Goal: Task Accomplishment & Management: Manage account settings

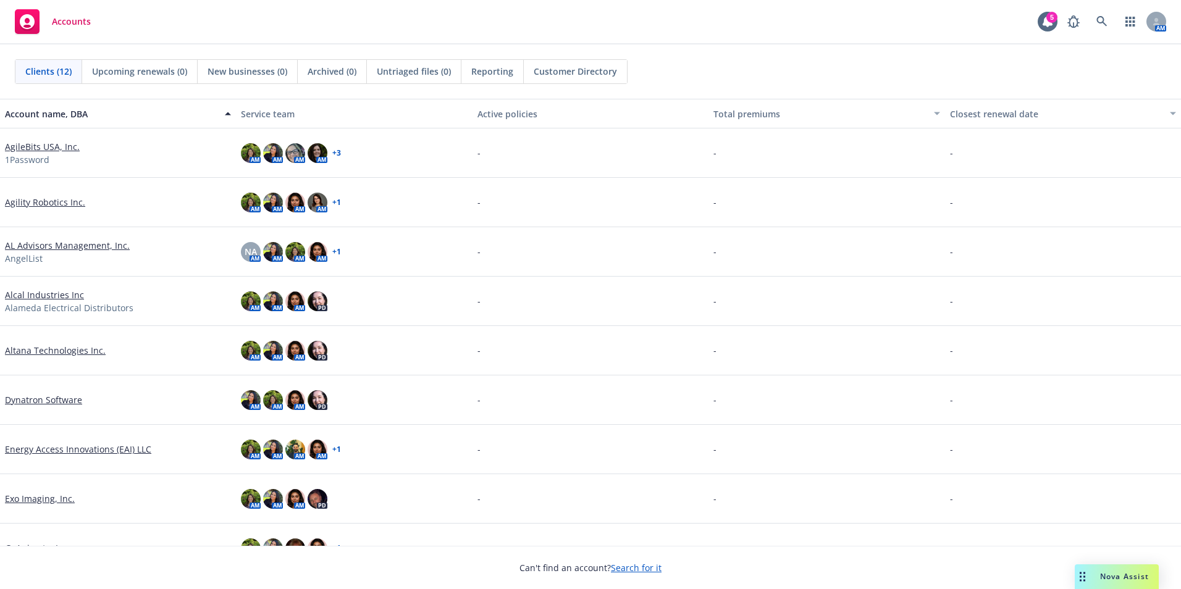
click at [40, 149] on link "AgileBits USA, Inc." at bounding box center [42, 146] width 75 height 13
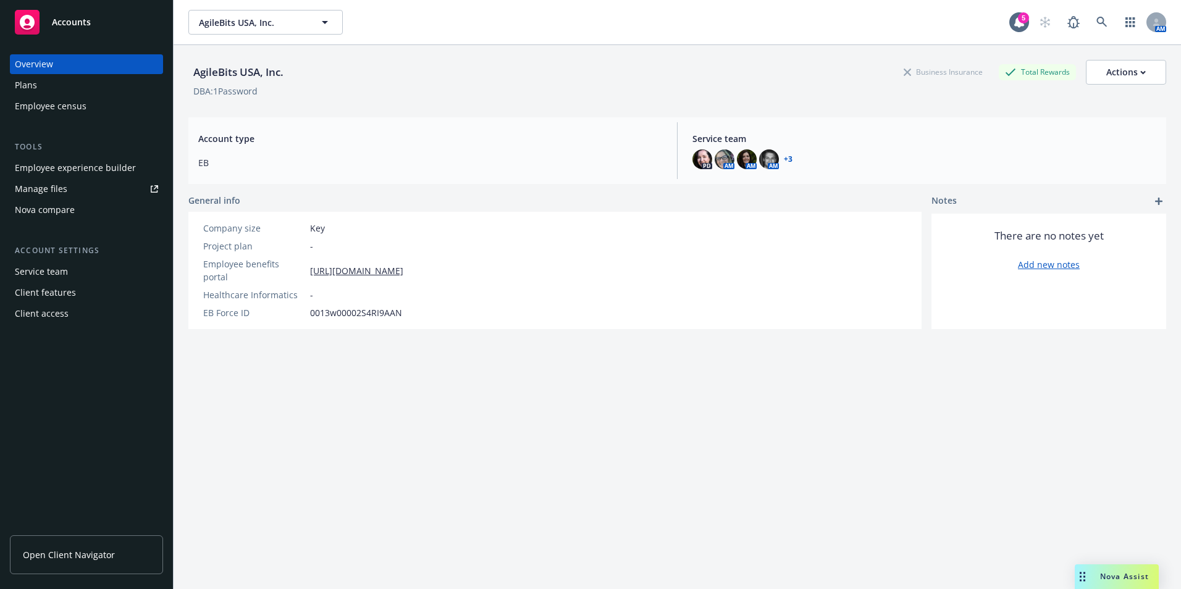
click at [95, 91] on div "Plans" at bounding box center [86, 85] width 143 height 20
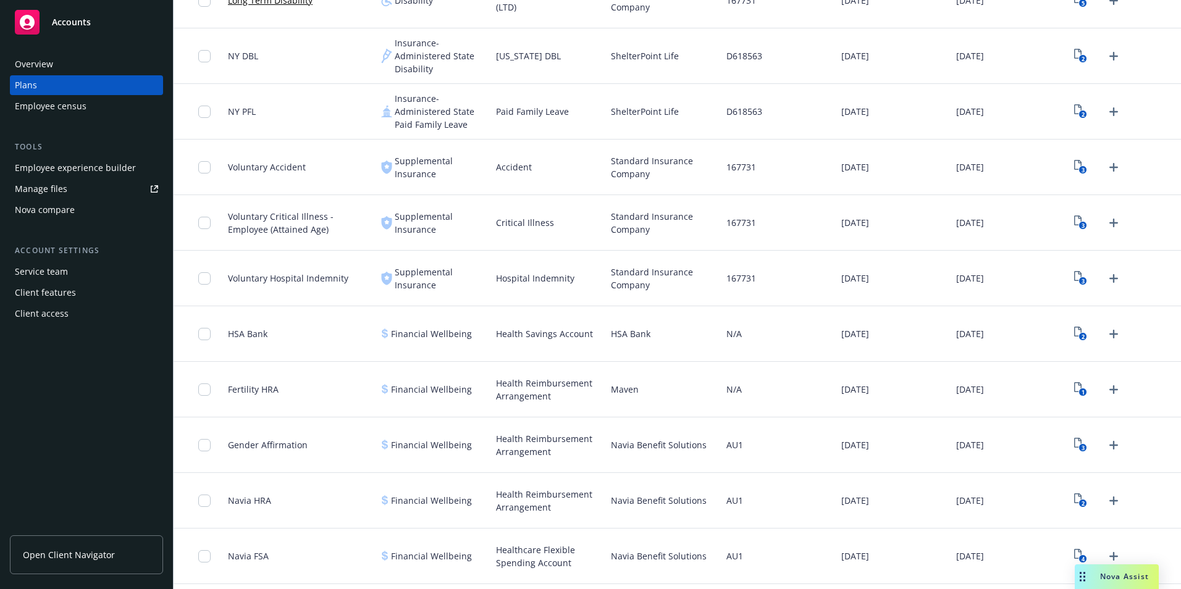
scroll to position [926, 0]
click at [1113, 390] on link "Upload Plan Documents" at bounding box center [1113, 389] width 20 height 20
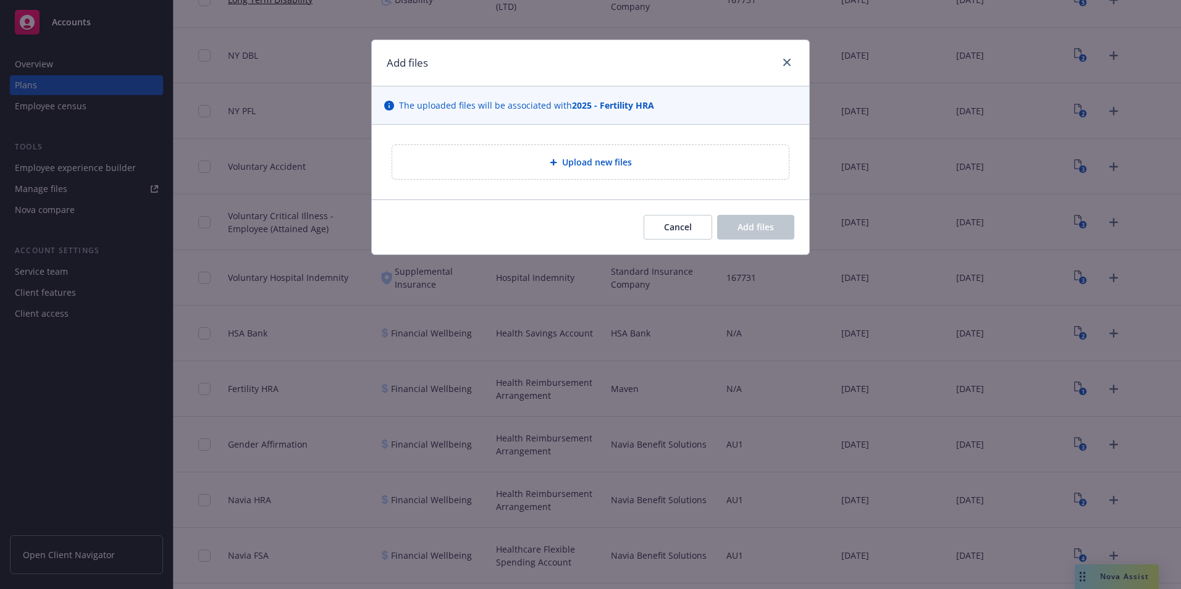
click at [664, 177] on div "Upload new files" at bounding box center [590, 162] width 396 height 34
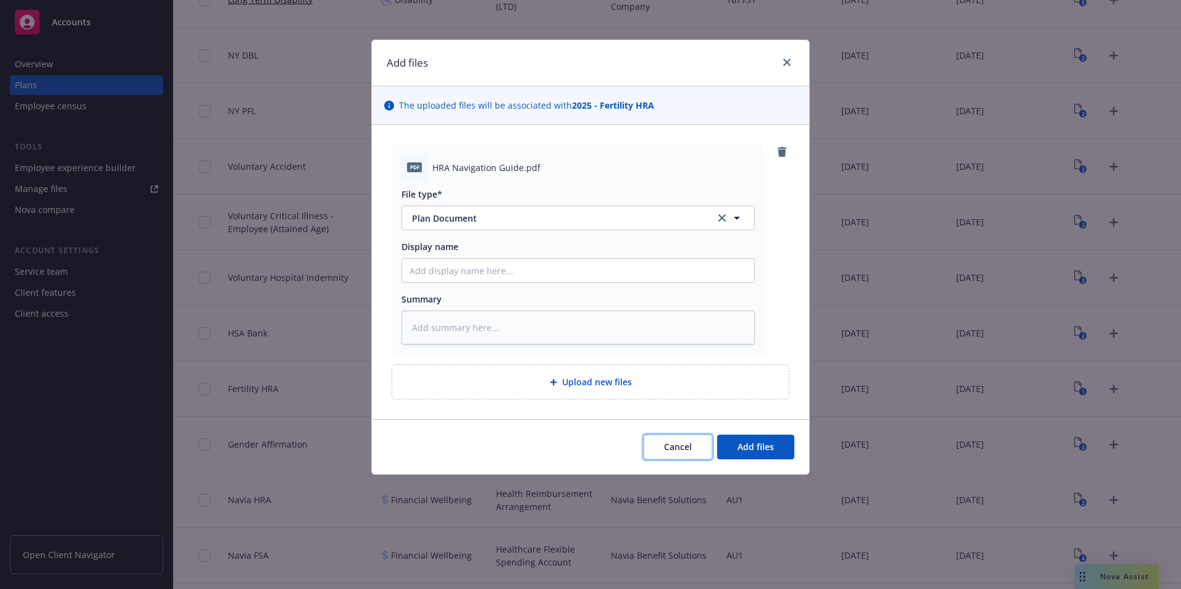
click at [685, 441] on span "Cancel" at bounding box center [678, 447] width 28 height 12
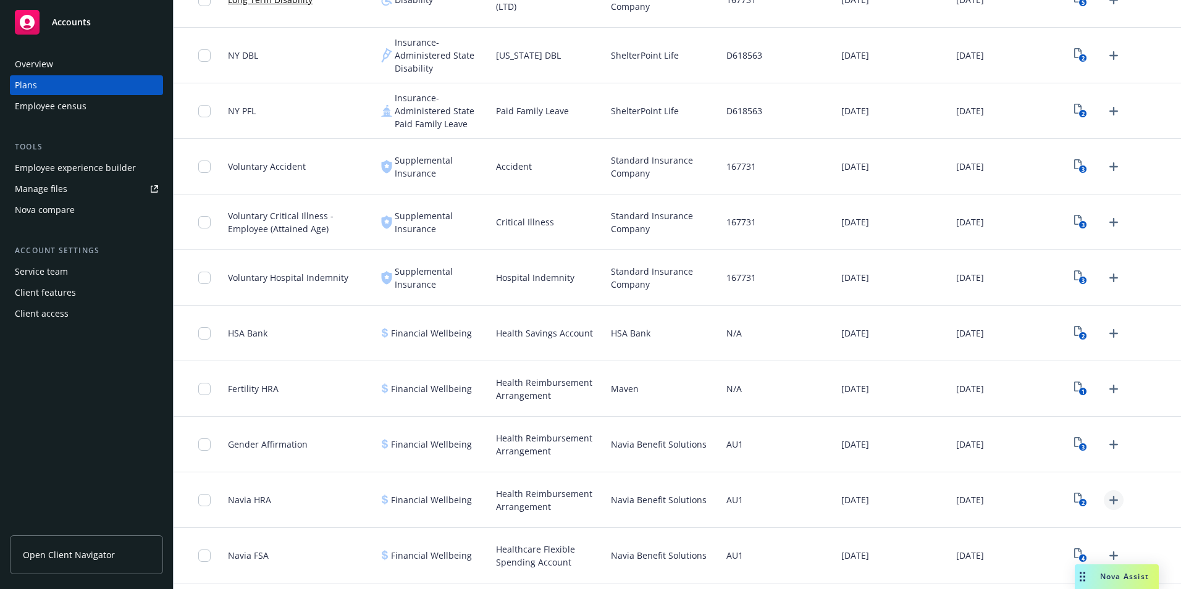
click at [1106, 501] on icon "Upload Plan Documents" at bounding box center [1113, 500] width 15 height 15
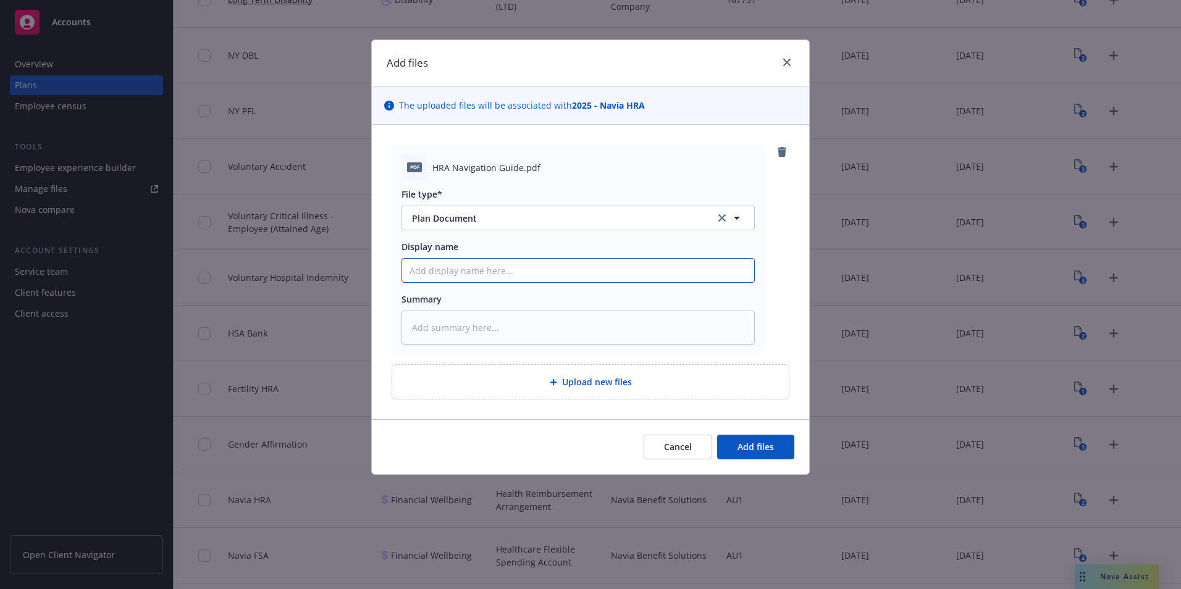
click at [448, 280] on input "Display name" at bounding box center [578, 270] width 352 height 23
type textarea "x"
type input "2"
type textarea "x"
type input "20"
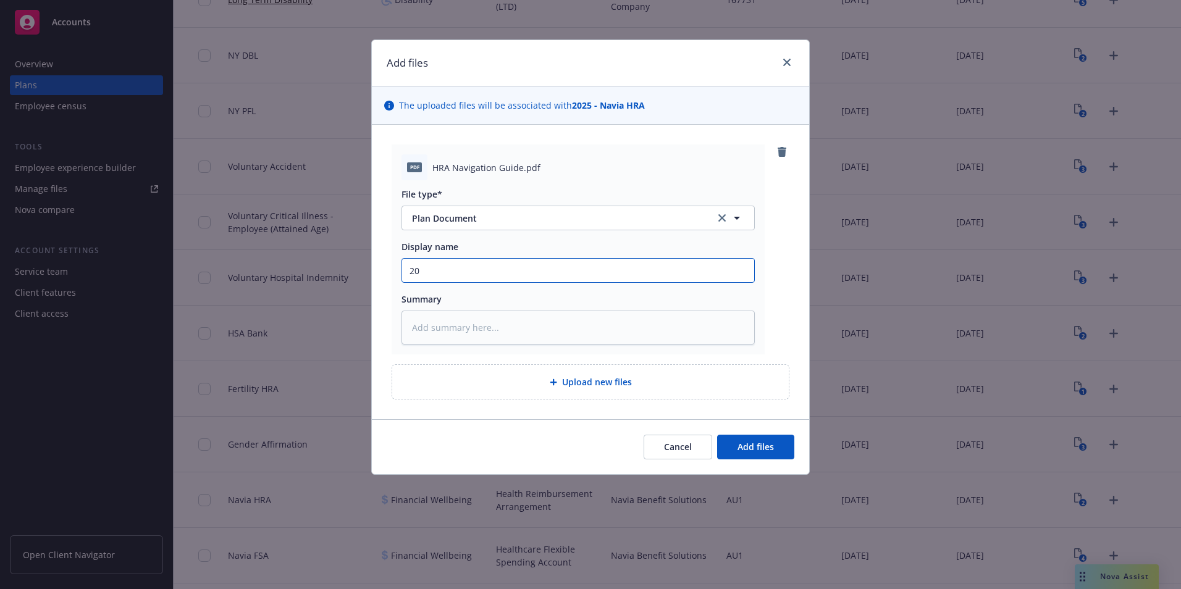
type textarea "x"
type input "202"
type textarea "x"
type input "2025"
type textarea "x"
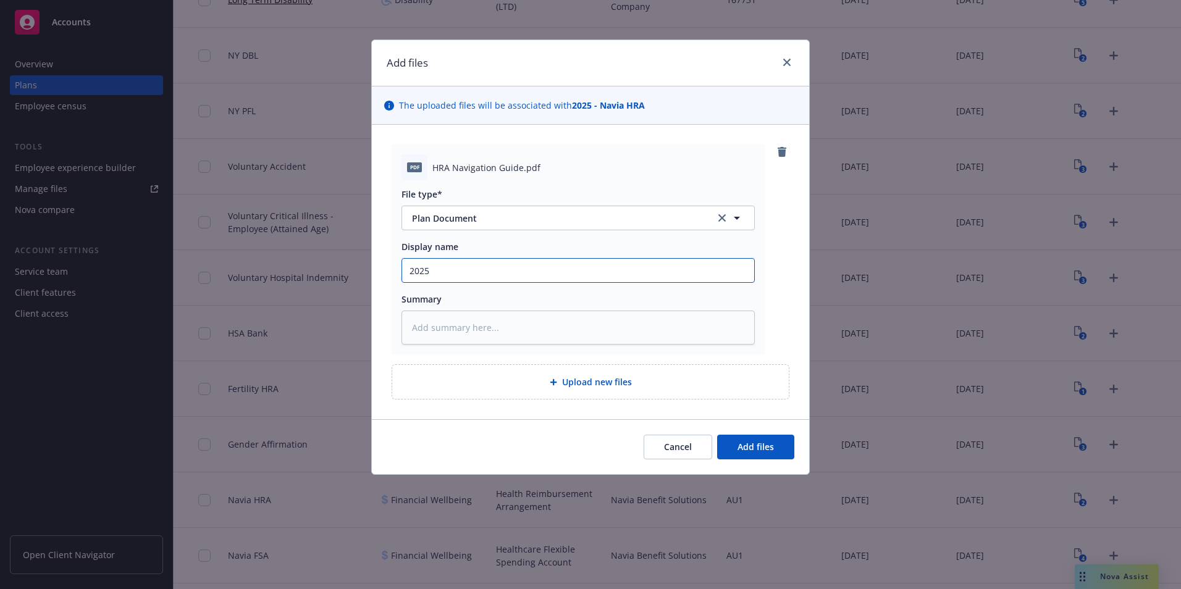
type input "2025-"
type textarea "x"
type input "2025-2"
type textarea "x"
type input "2025-20"
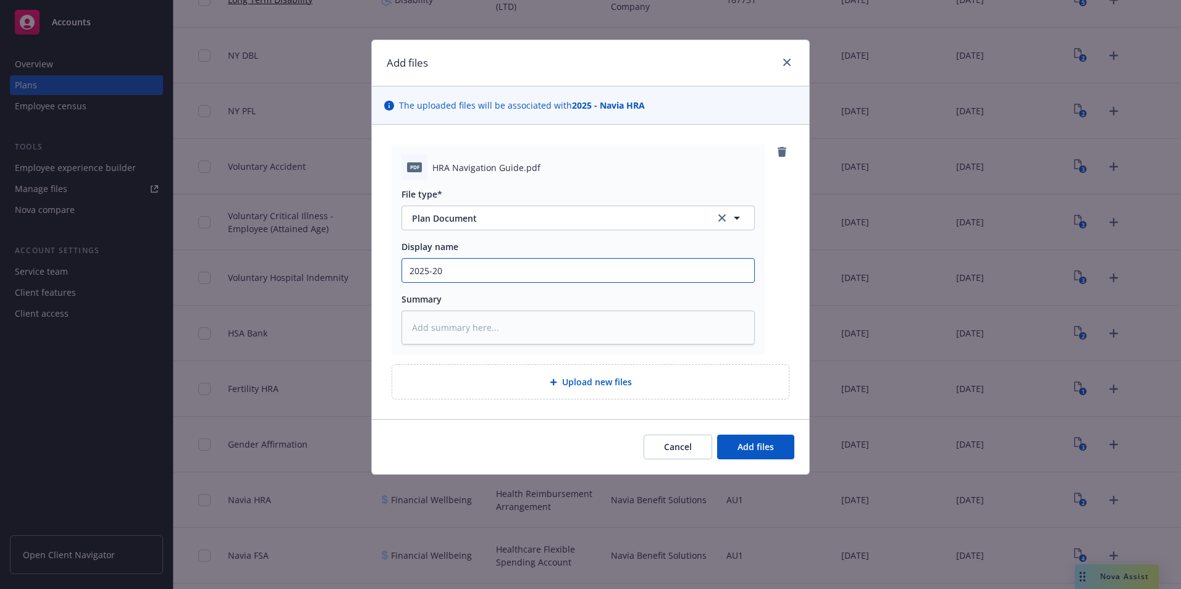
type textarea "x"
type input "2025-202"
type textarea "x"
type input "[DATE]-[DATE]"
type textarea "x"
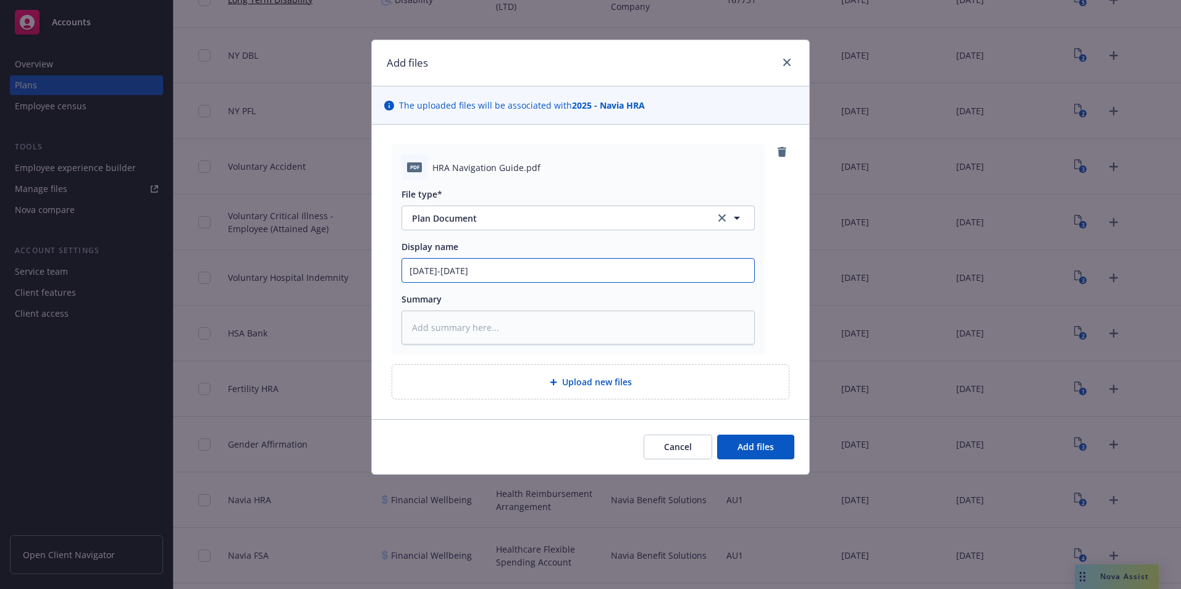
type input "[DATE]-[DATE]"
type textarea "x"
type input "[DATE]-[DATE] H"
type textarea "x"
type input "[DATE]-[DATE] HR"
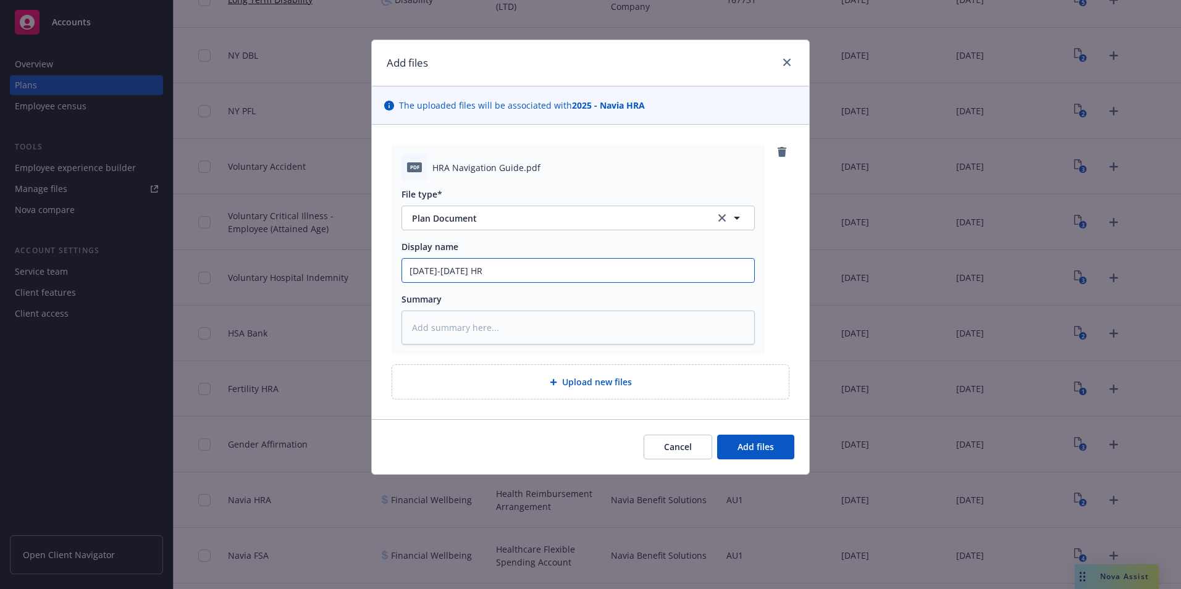
type textarea "x"
type input "[DATE]-[DATE] HRA"
type textarea "x"
type input "[DATE]-[DATE] HR"
type textarea "x"
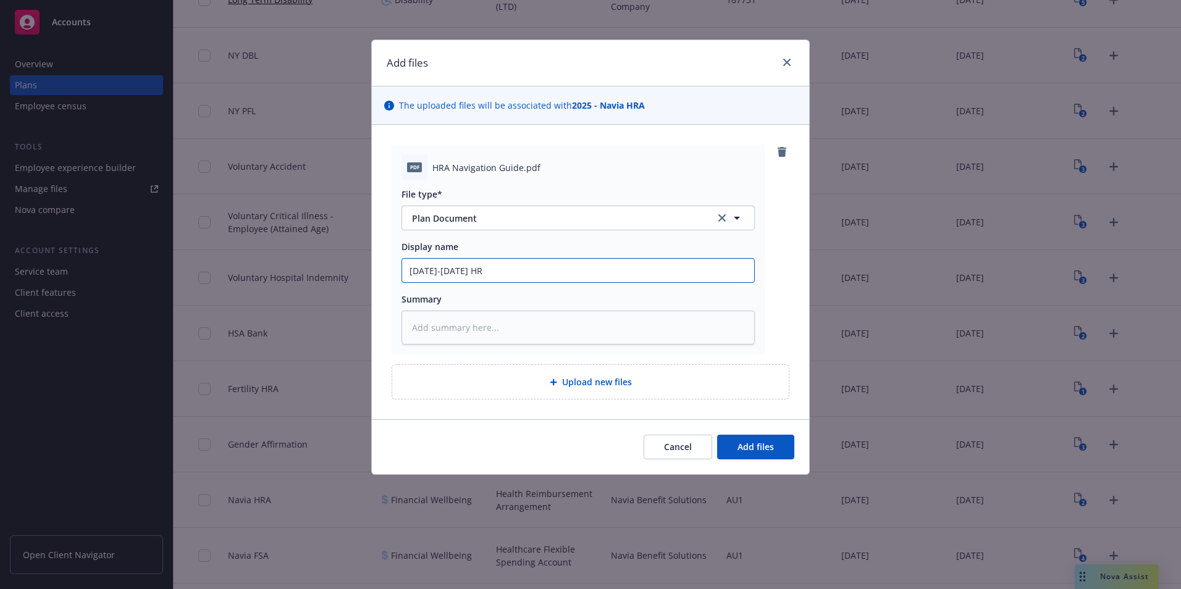
type input "[DATE]-[DATE] H"
type textarea "x"
type input "[DATE]-[DATE]"
type textarea "x"
type input "[DATE]-[DATE]"
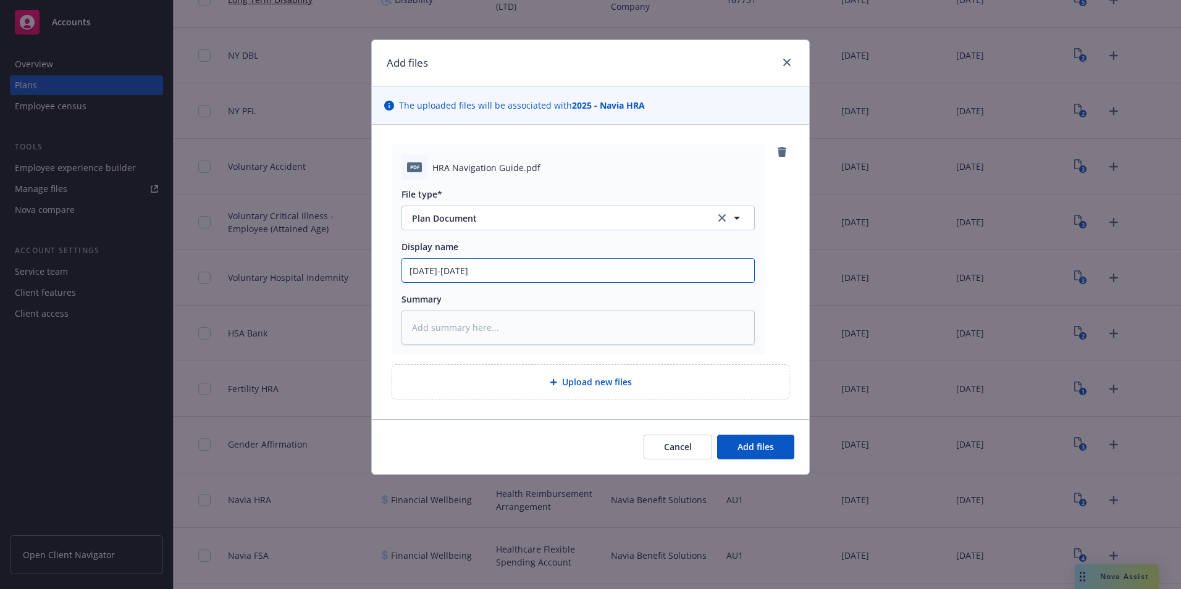
type textarea "x"
type input "[DATE]-[DATE]"
type textarea "x"
type input "[DATE]-[DATE] B"
type textarea "x"
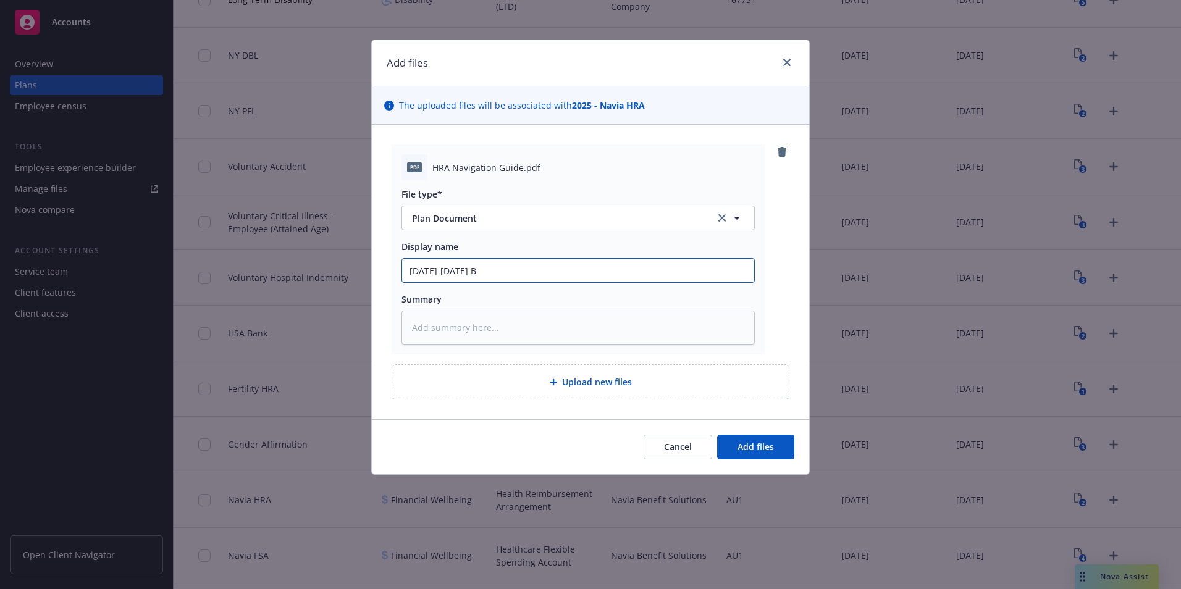
type input "[DATE]-[DATE] BA"
type textarea "x"
type input "[DATE]-[DATE] B"
type textarea "x"
type input "[DATE]-[DATE]"
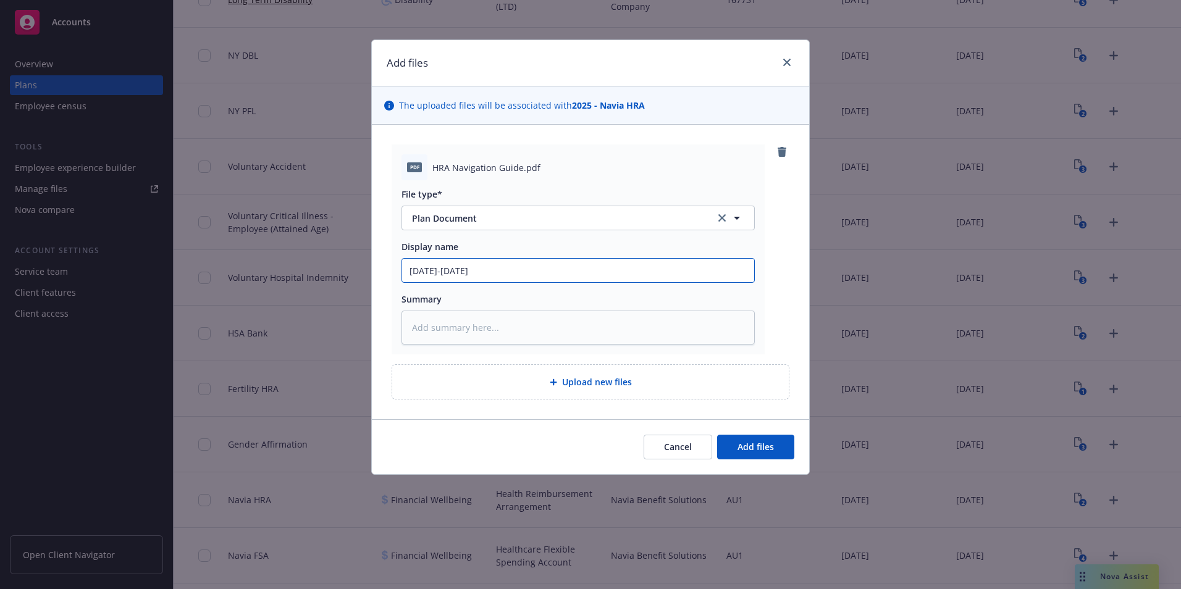
type textarea "x"
type input "[DATE]-[DATE] N"
type textarea "x"
type input "[DATE]-[DATE]"
type textarea "x"
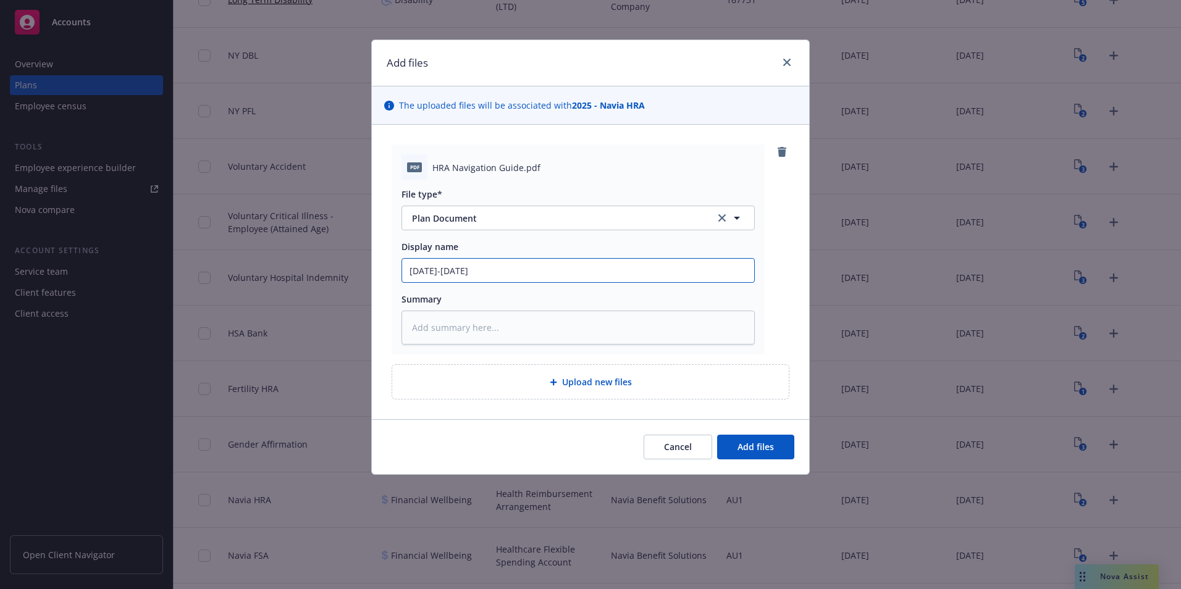
type input "[DATE]-[DATE] N"
type textarea "x"
type input "[DATE]-[DATE] Na"
type textarea "x"
type input "[DATE]-[DATE] Nac"
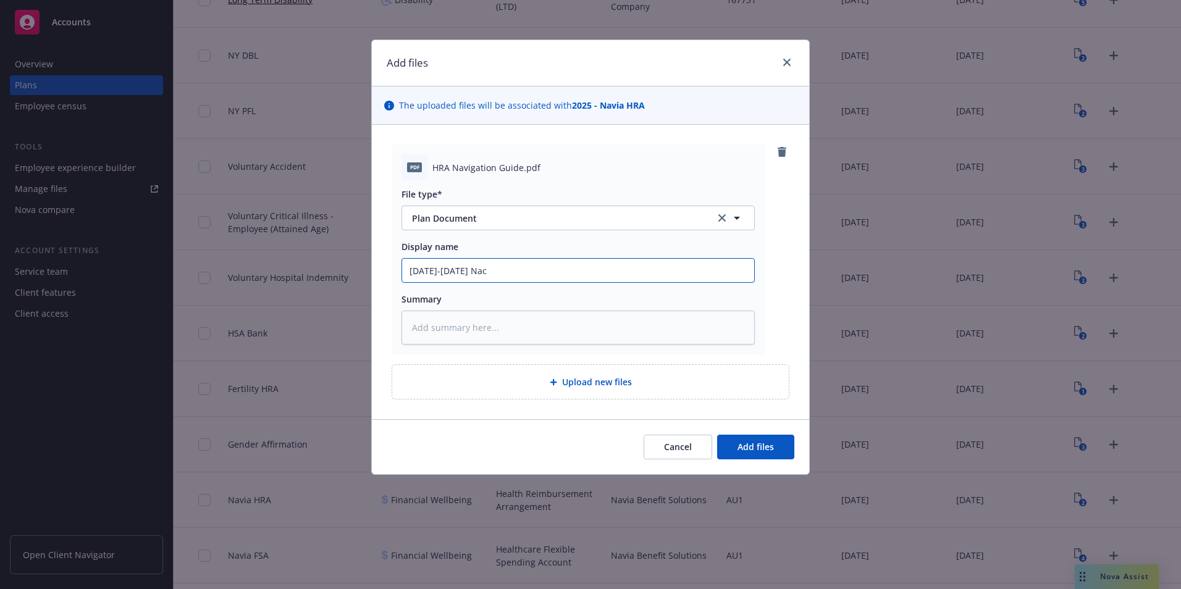
type textarea "x"
type input "[DATE]-[DATE] Naci"
type textarea "x"
type input "[DATE]-[DATE] Nacia"
type textarea "x"
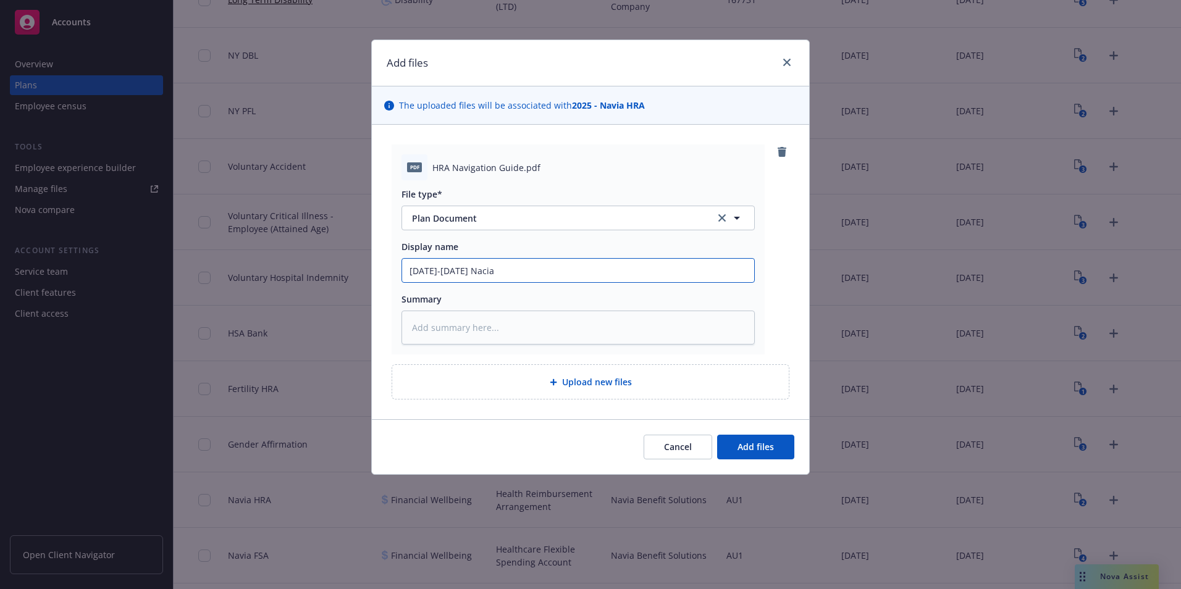
type input "[DATE]-[DATE] Nacia"
type textarea "x"
type input "[DATE]-[DATE] Nacia G"
type textarea "x"
type input "[DATE]-[DATE] Nacia GR"
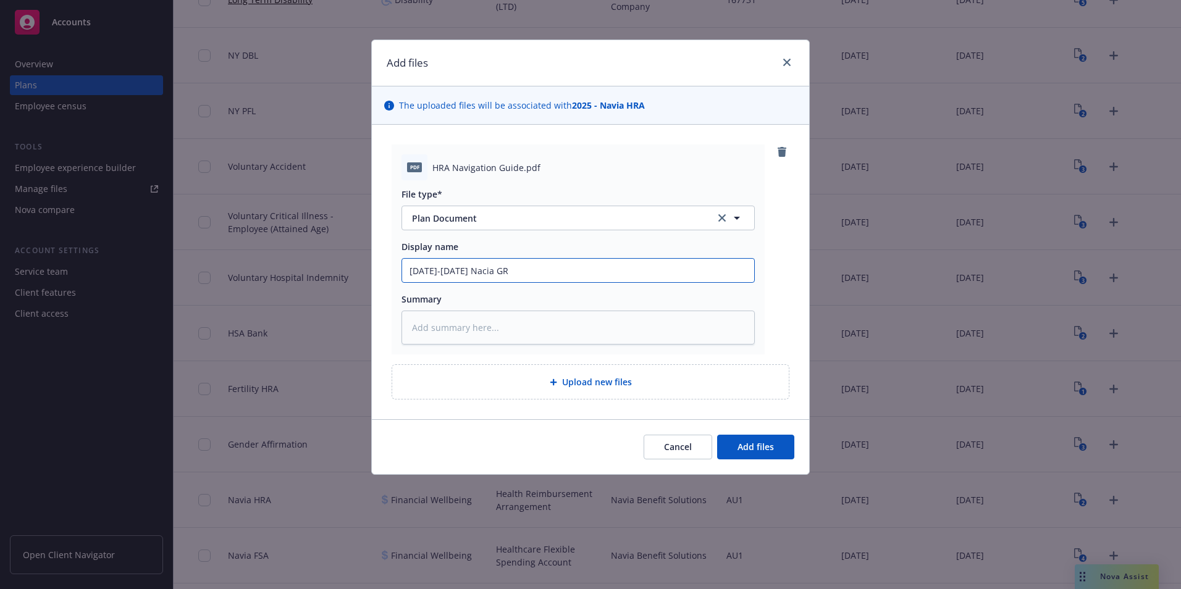
type textarea "x"
type input "[DATE]-[DATE] Nacia GRA"
type textarea "x"
type input "[DATE]-[DATE] Nacia GRA"
type textarea "x"
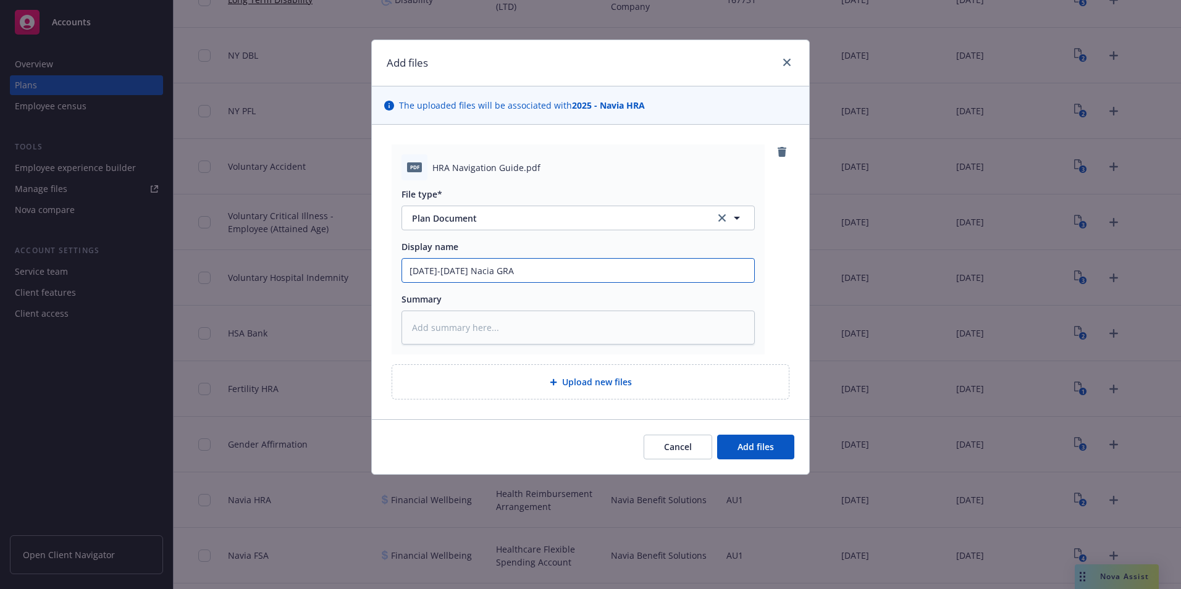
type input "[DATE]-[DATE] Nacia GRA N"
type textarea "x"
type input "[DATE]-[DATE] Nacia GRA Na"
type textarea "x"
type input "[DATE]-[DATE] Nacia GRA Nav"
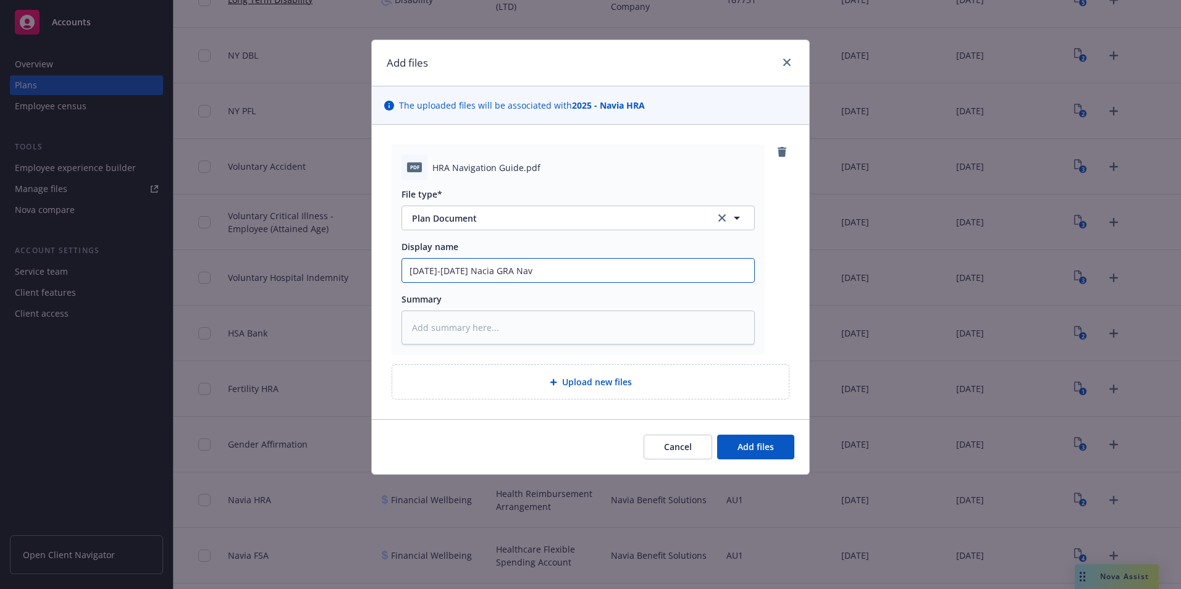
type textarea "x"
type input "[DATE]-[DATE] Nacia GRA Navi"
type textarea "x"
type input "[DATE]-[DATE] Nacia GRA Navig"
type textarea "x"
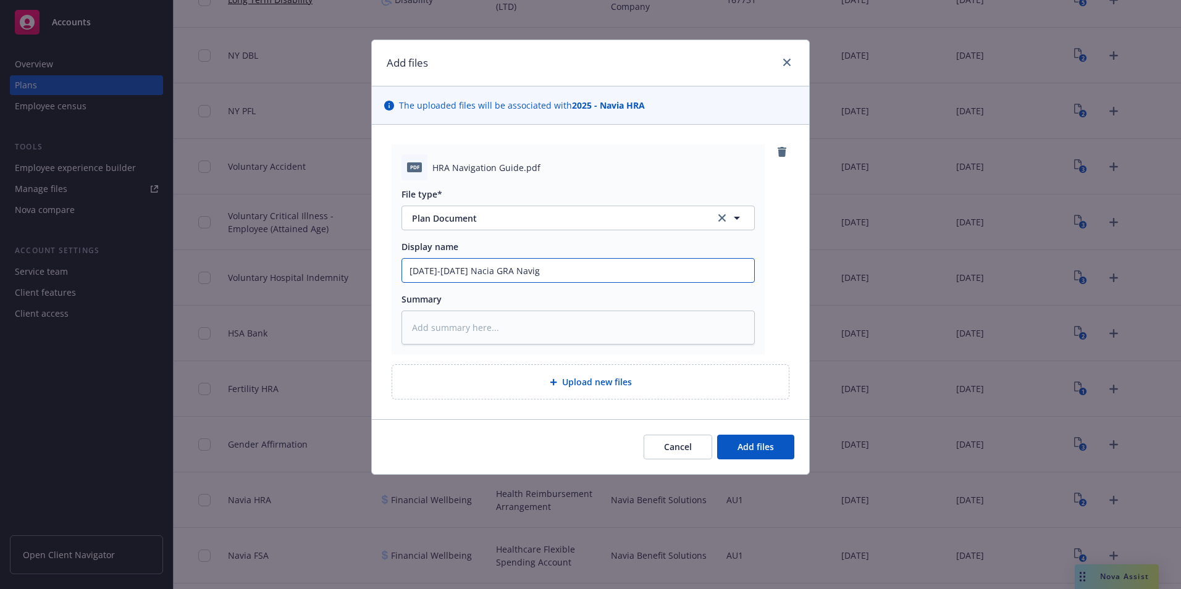
type input "[DATE]-[DATE] Nacia GRA Naviga"
type textarea "x"
type input "[DATE]-[DATE] Nacia GRA Navigati"
type textarea "x"
type input "[DATE]-[DATE] Nacia GRA Navigatio"
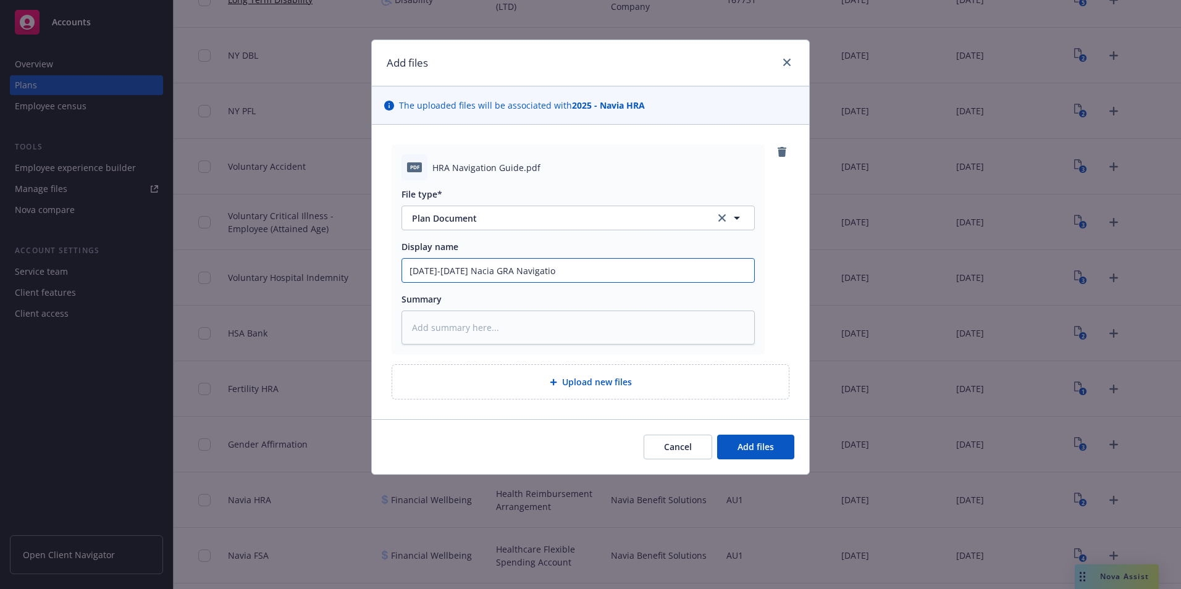
type textarea "x"
type input "[DATE]-[DATE] Nacia GRA Navigation"
type textarea "x"
type input "[DATE]-[DATE] Nacia GRA Navigation"
type textarea "x"
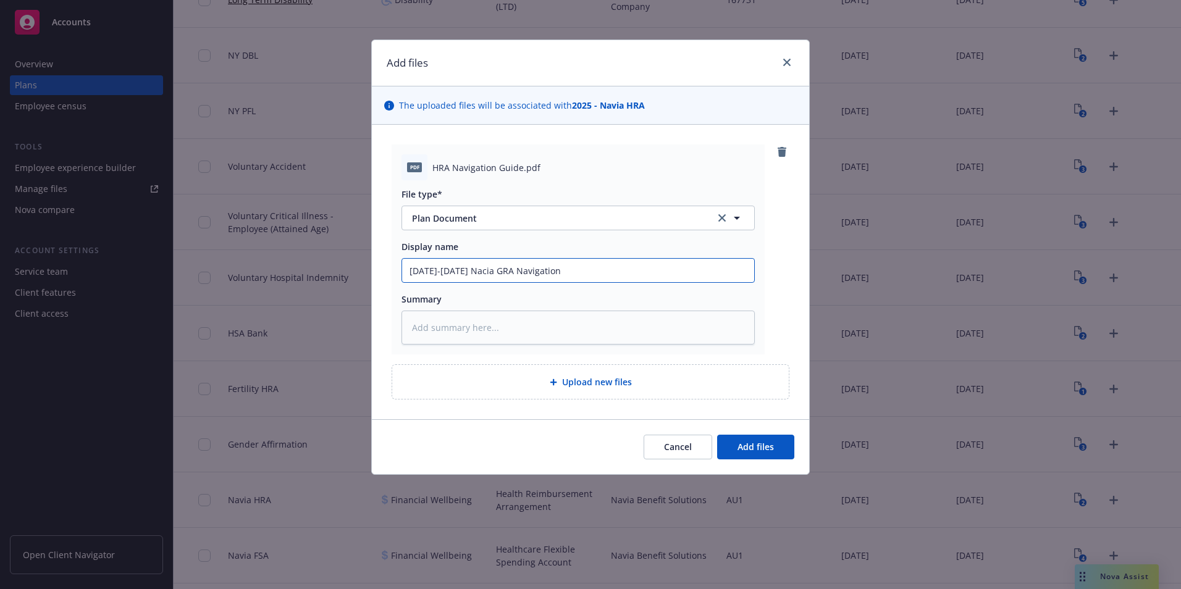
type input "[DATE]-[DATE] Nacia GRA Navigation G"
type textarea "x"
type input "[DATE]-[DATE] Nacia GRA Navigation Gu"
type textarea "x"
type input "[DATE]-[DATE] Nacia GRA Navigation Gui"
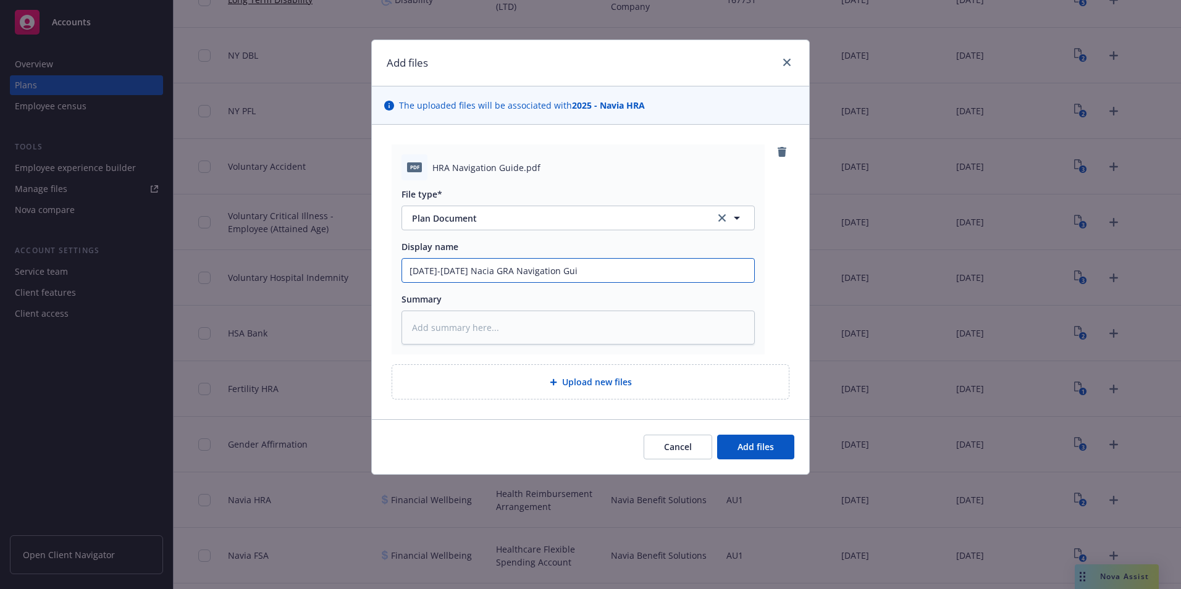
type textarea "x"
type input "[DATE]-[DATE] Nacia GRA Navigation Guid"
type textarea "x"
type input "[DATE]-[DATE] Nacia GRA Navigation Guide"
drag, startPoint x: 485, startPoint y: 274, endPoint x: 463, endPoint y: 274, distance: 22.2
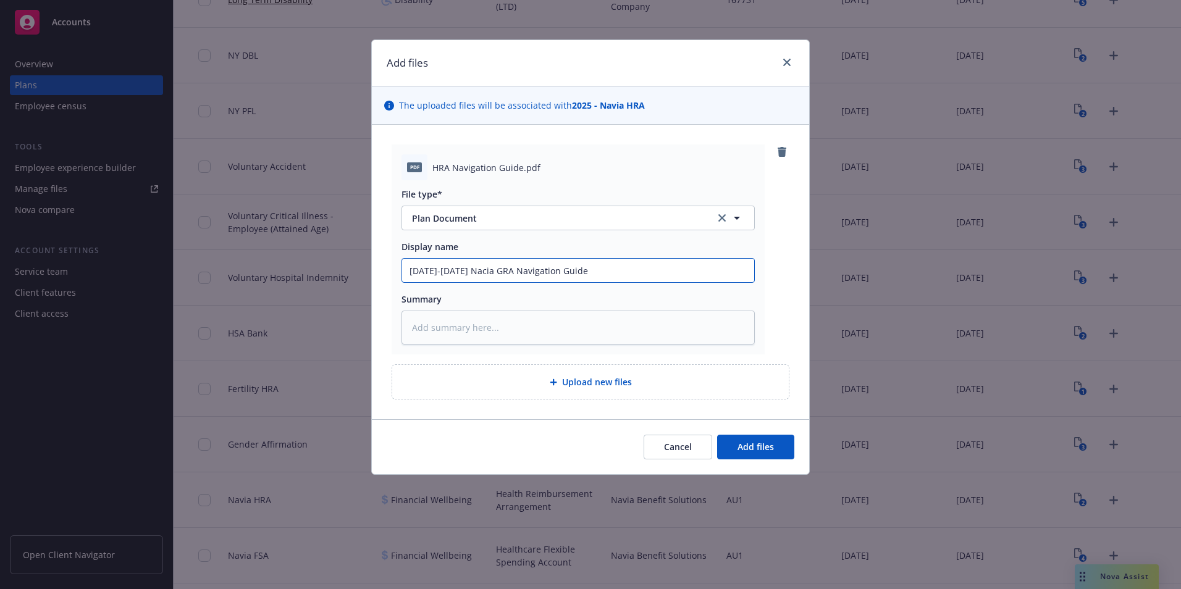
click at [463, 274] on input "[DATE]-[DATE] Nacia GRA Navigation Guide" at bounding box center [578, 270] width 352 height 23
type textarea "x"
type input "[DATE]-[DATE] NavRA Navigation Guide"
type textarea "x"
type input "[DATE]-[DATE] NaviRA Navigation Guide"
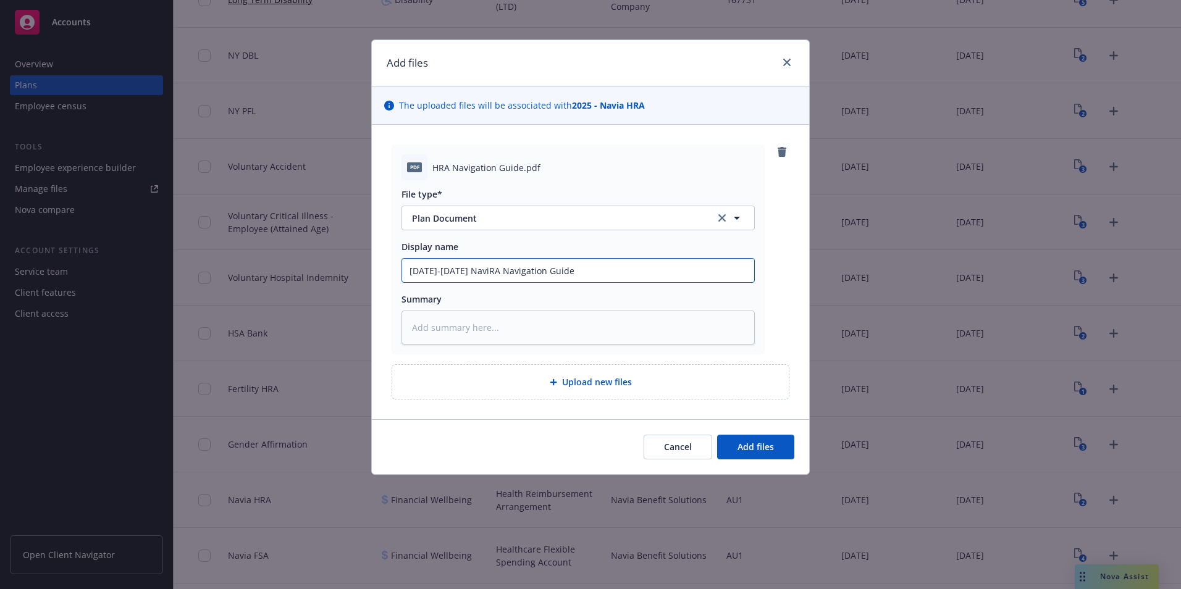
type textarea "x"
type input "[DATE]-[DATE] NaviaRA Navigation Guide"
type textarea "x"
type input "[DATE]-[DATE] [PERSON_NAME] Navigation Guide"
type textarea "x"
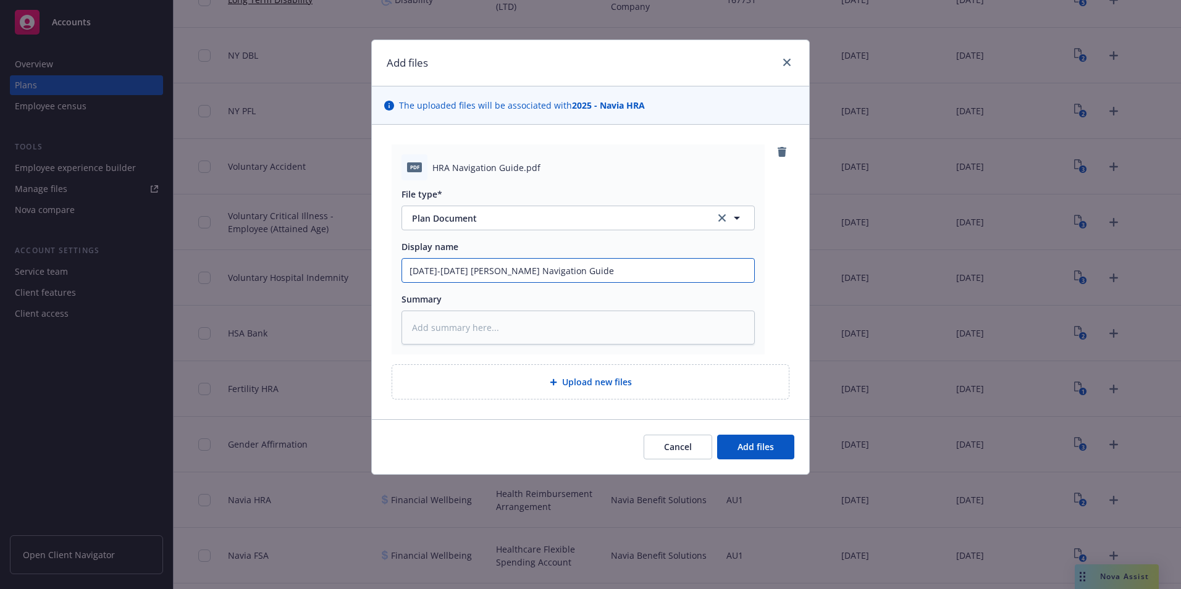
type input "[DATE]-[DATE] Navia GRA Navigation Guide"
type textarea "x"
type input "[DATE]-[DATE] [PERSON_NAME] Navigation Guide"
type textarea "x"
type input "[DATE]-[DATE] Navia HRA Navigation Guide"
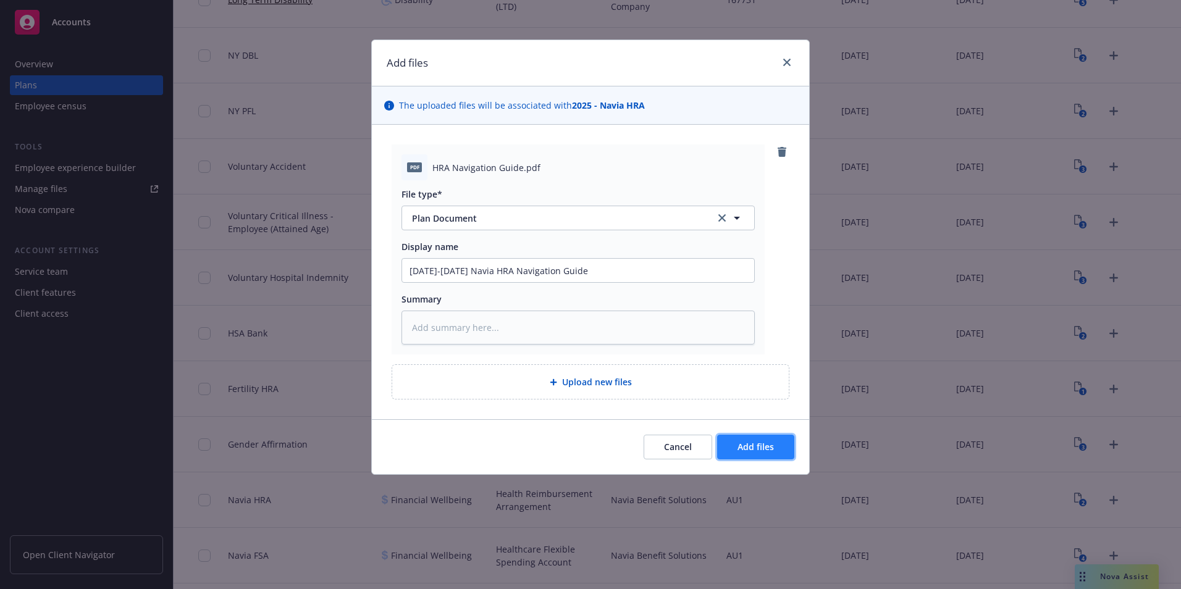
click at [762, 452] on span "Add files" at bounding box center [755, 447] width 36 height 12
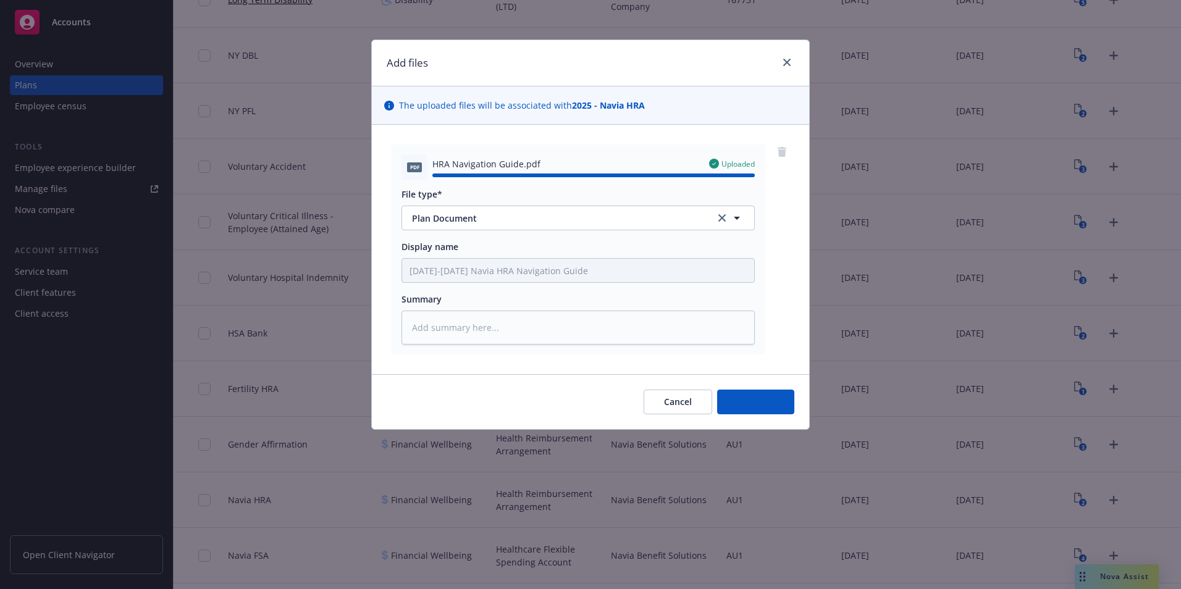
type textarea "x"
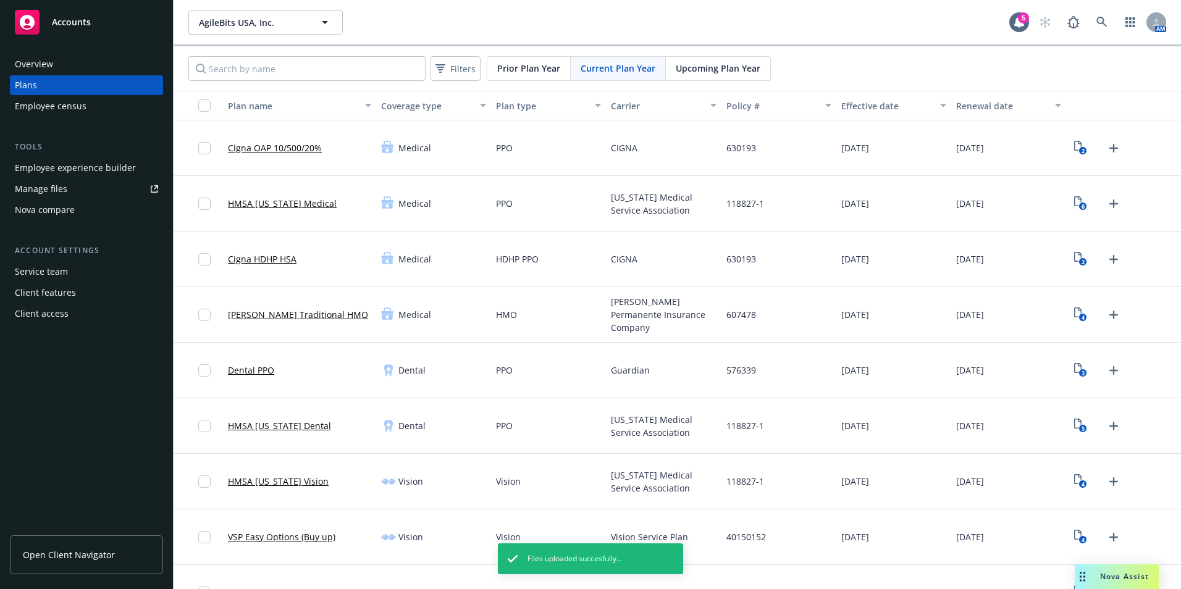
click at [732, 75] on div "Upcoming Plan Year" at bounding box center [718, 68] width 104 height 23
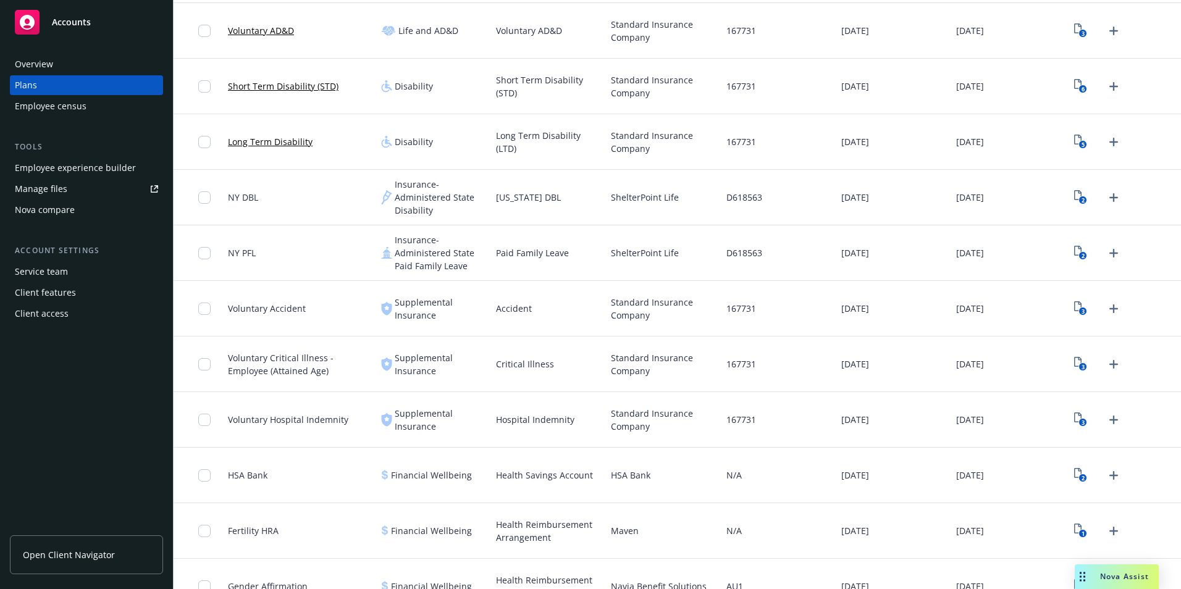
scroll to position [803, 0]
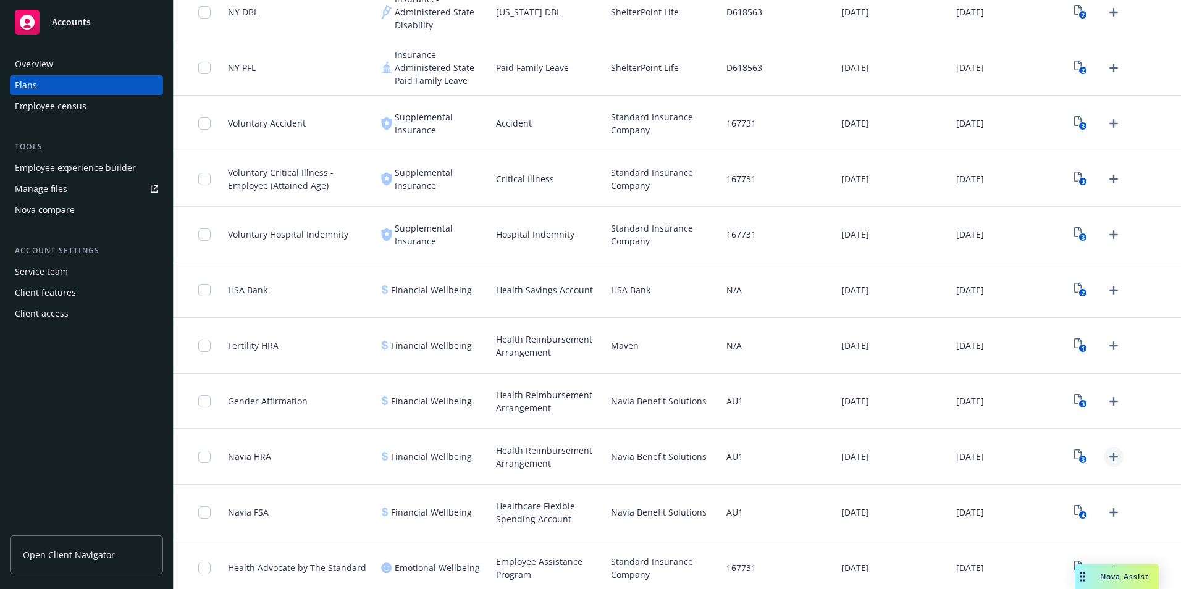
click at [1103, 448] on link "Upload Plan Documents" at bounding box center [1113, 457] width 20 height 20
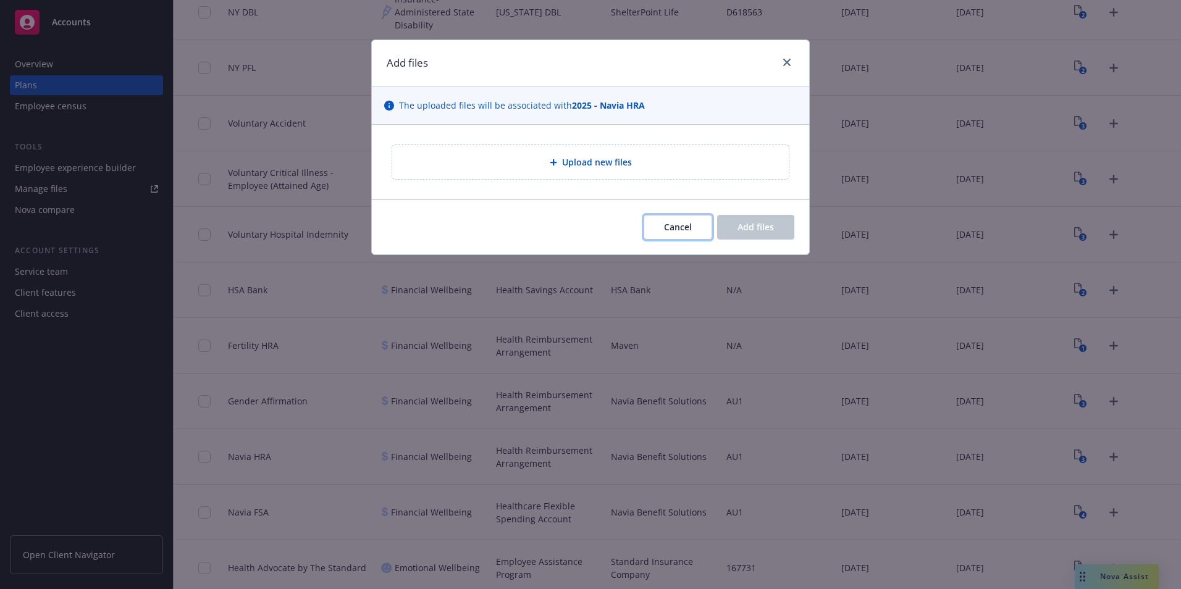
drag, startPoint x: 663, startPoint y: 219, endPoint x: 777, endPoint y: 251, distance: 118.7
click at [663, 220] on button "Cancel" at bounding box center [677, 227] width 69 height 25
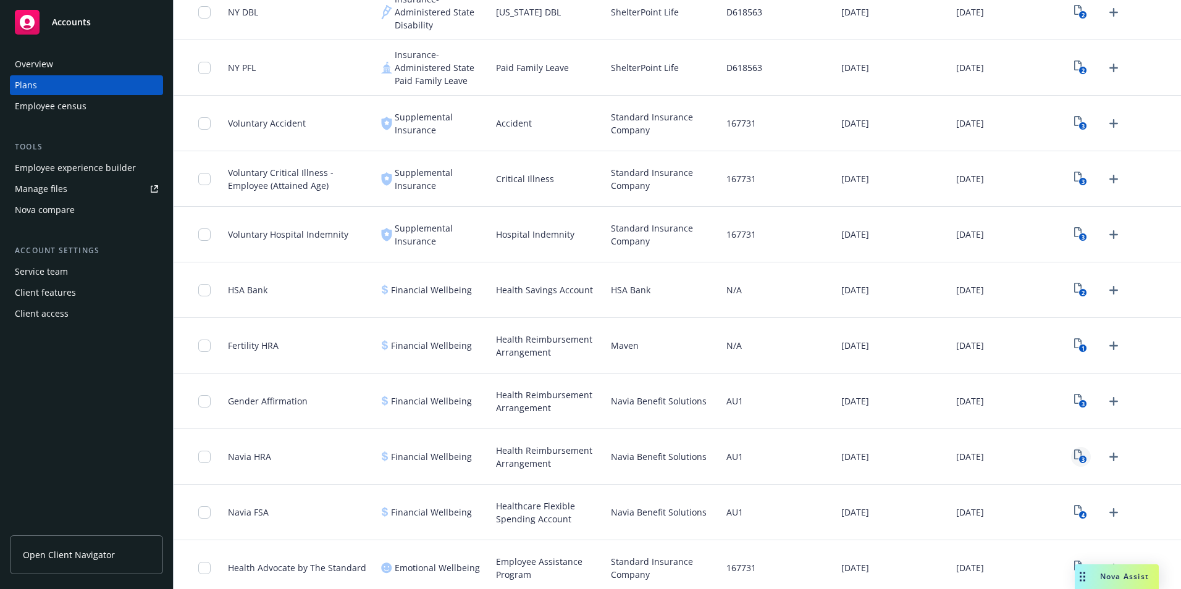
click at [1074, 458] on icon "3" at bounding box center [1080, 456] width 13 height 14
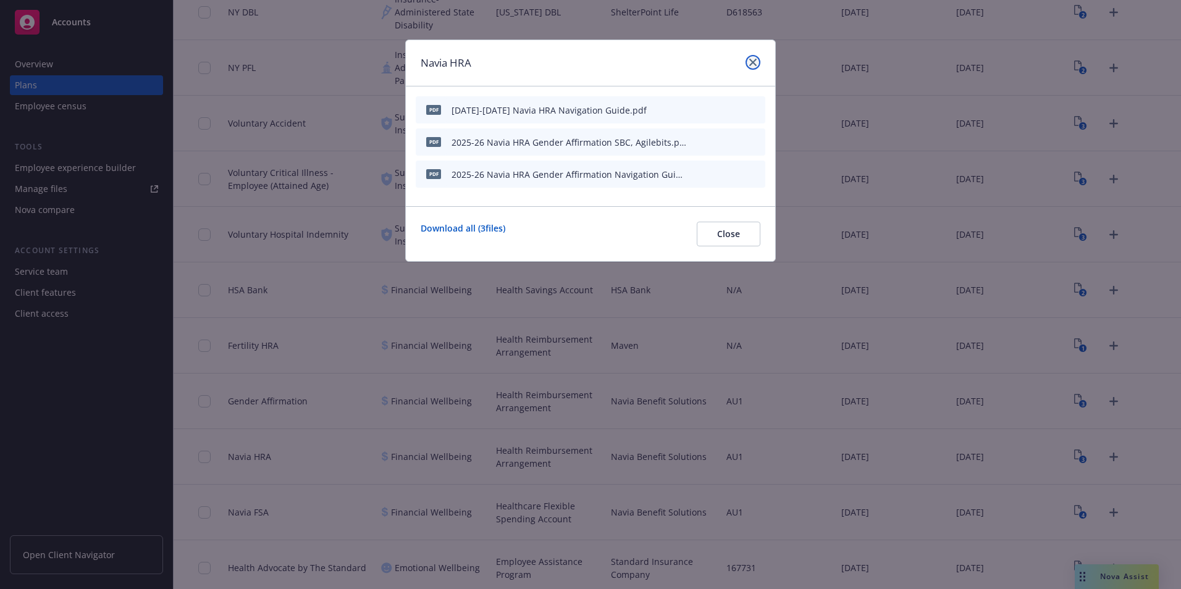
click at [753, 58] on link "close" at bounding box center [752, 62] width 15 height 15
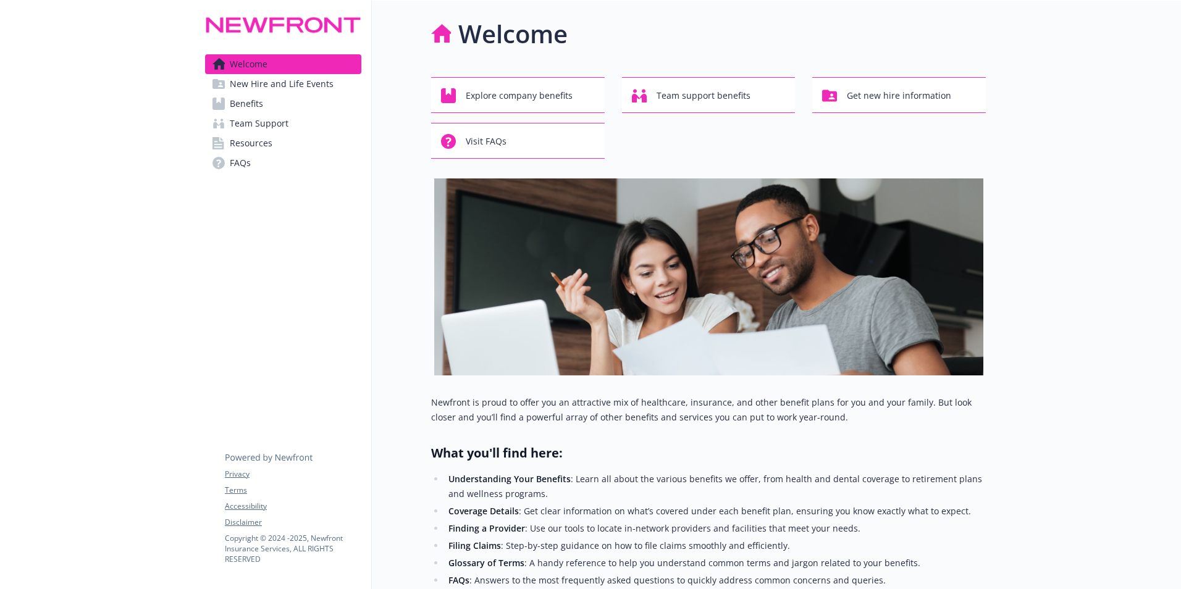
drag, startPoint x: 254, startPoint y: 109, endPoint x: 281, endPoint y: 112, distance: 26.7
click at [254, 109] on span "Benefits" at bounding box center [246, 104] width 33 height 20
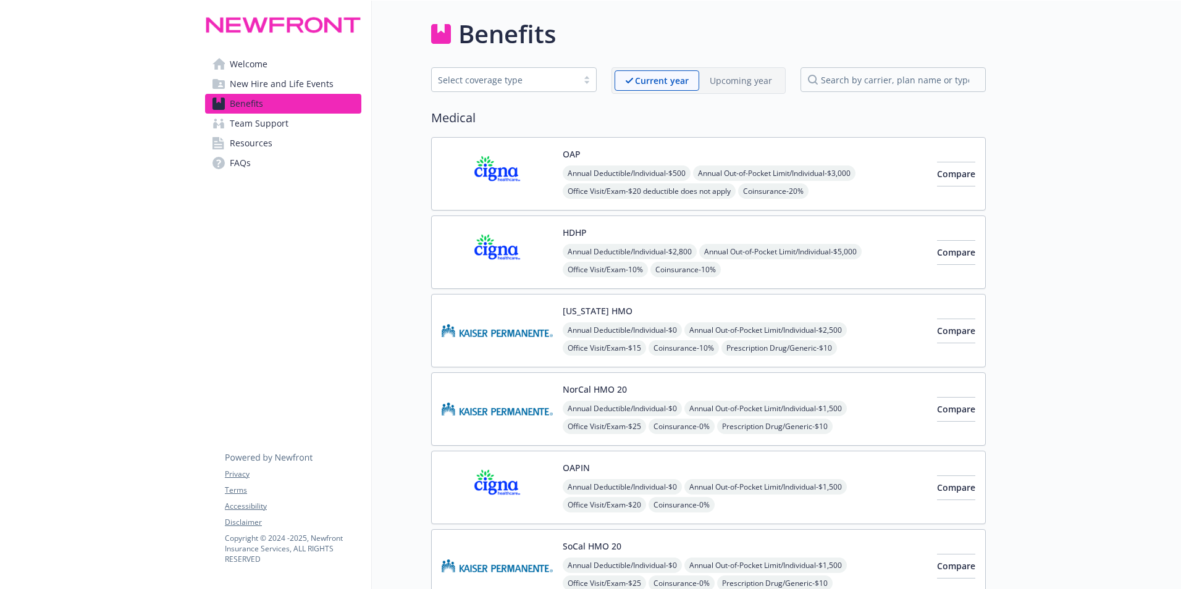
click at [487, 176] on img at bounding box center [496, 174] width 111 height 52
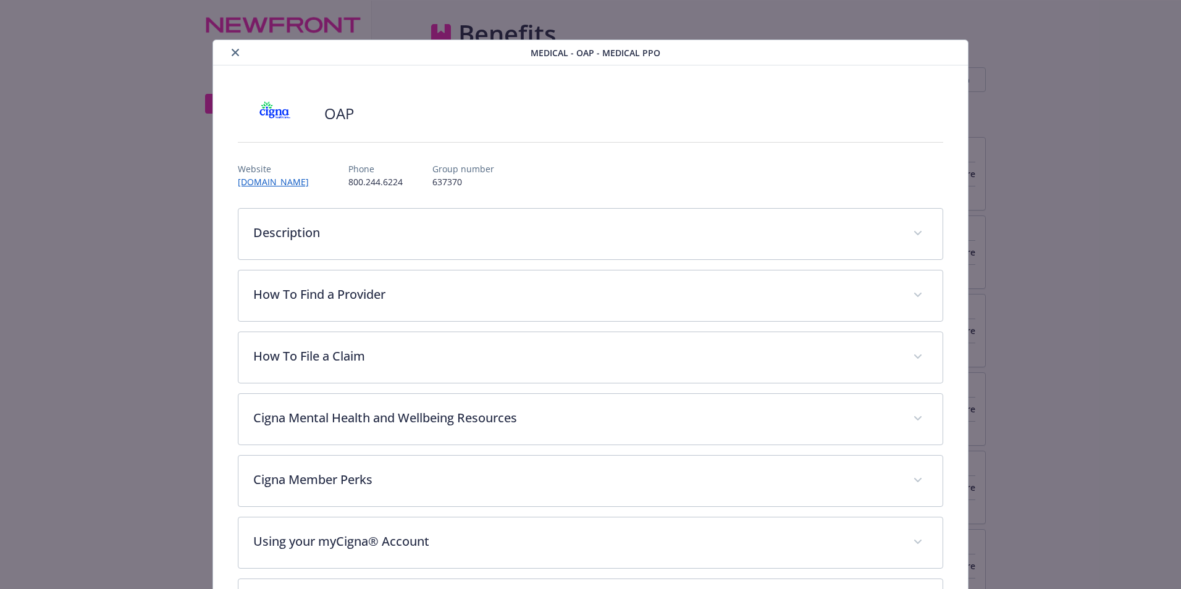
scroll to position [37, 0]
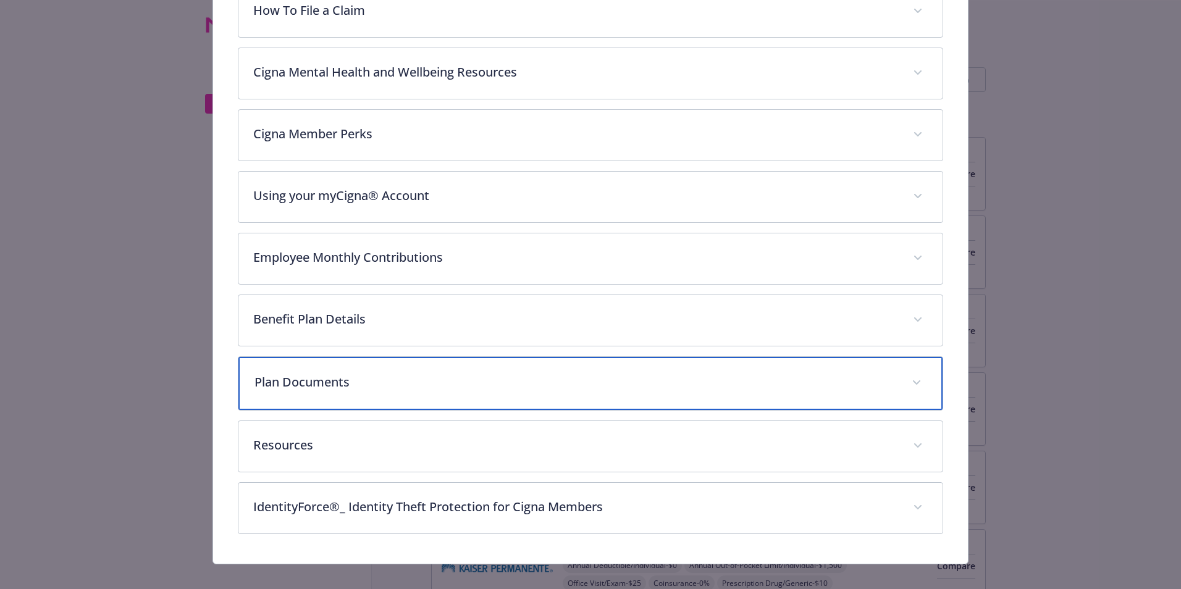
click at [327, 385] on p "Plan Documents" at bounding box center [575, 382] width 642 height 19
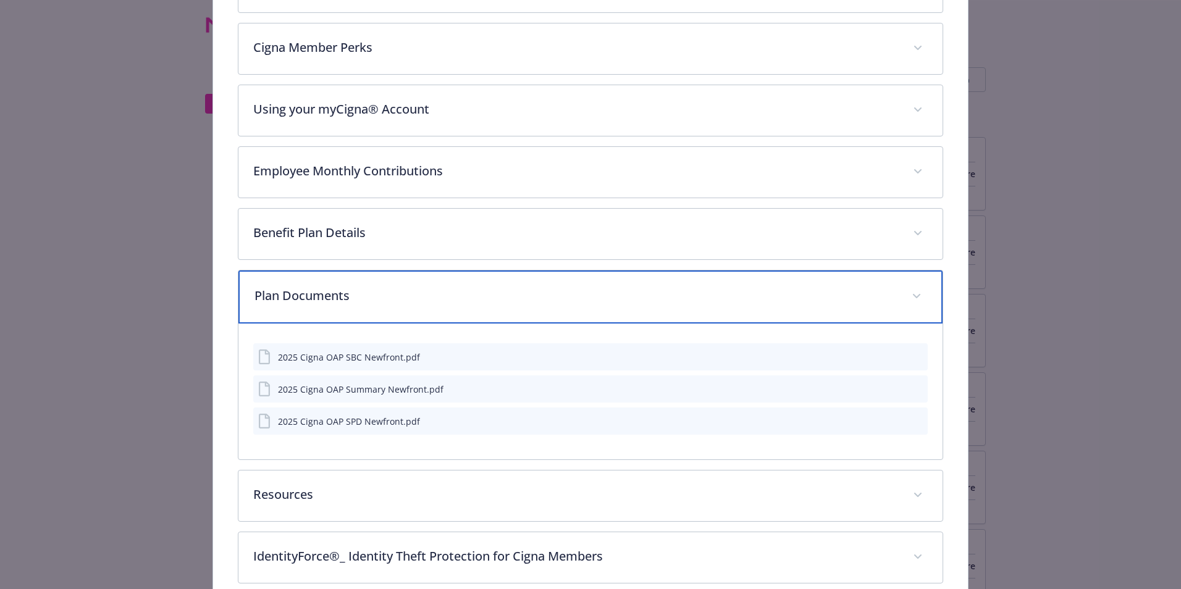
scroll to position [311, 0]
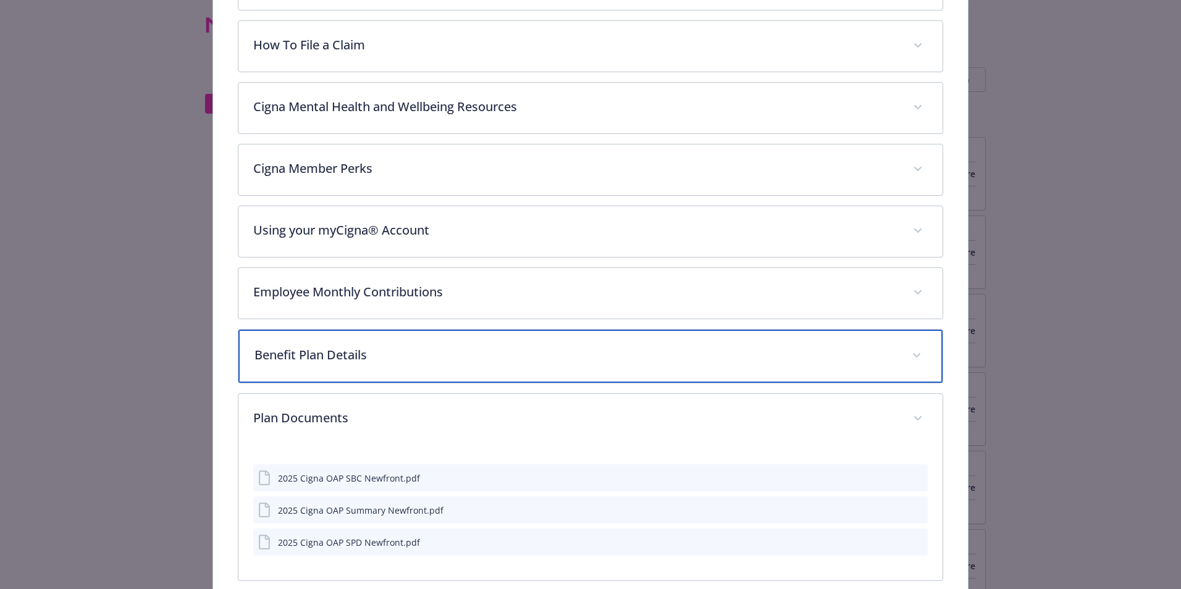
click at [362, 375] on div "Benefit Plan Details" at bounding box center [590, 356] width 704 height 53
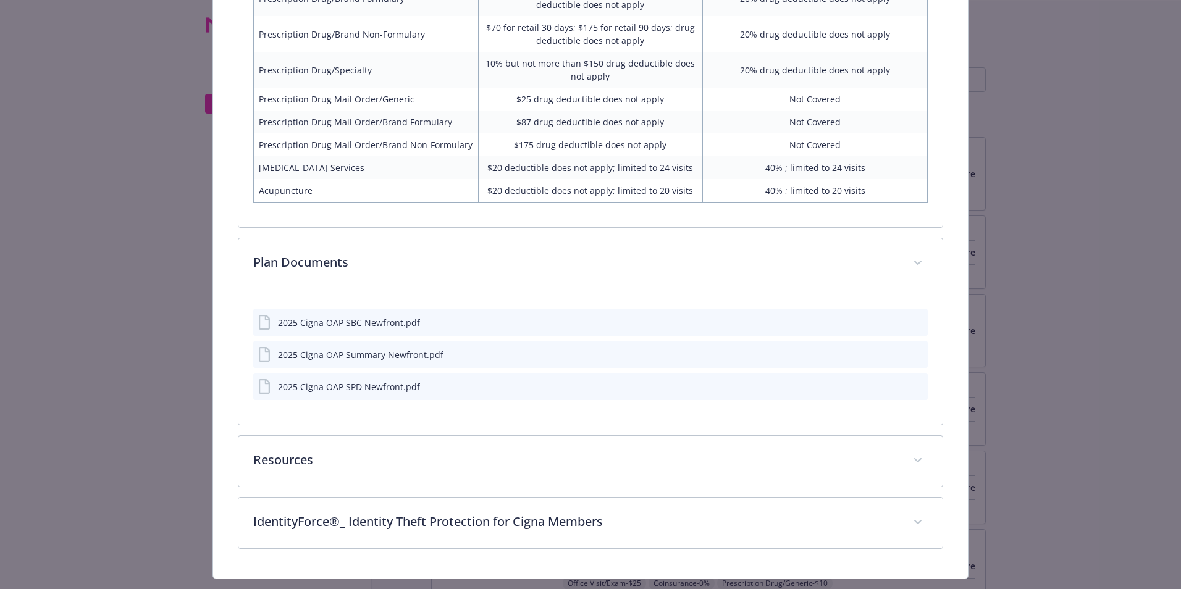
scroll to position [1111, 0]
